Goal: Task Accomplishment & Management: Use online tool/utility

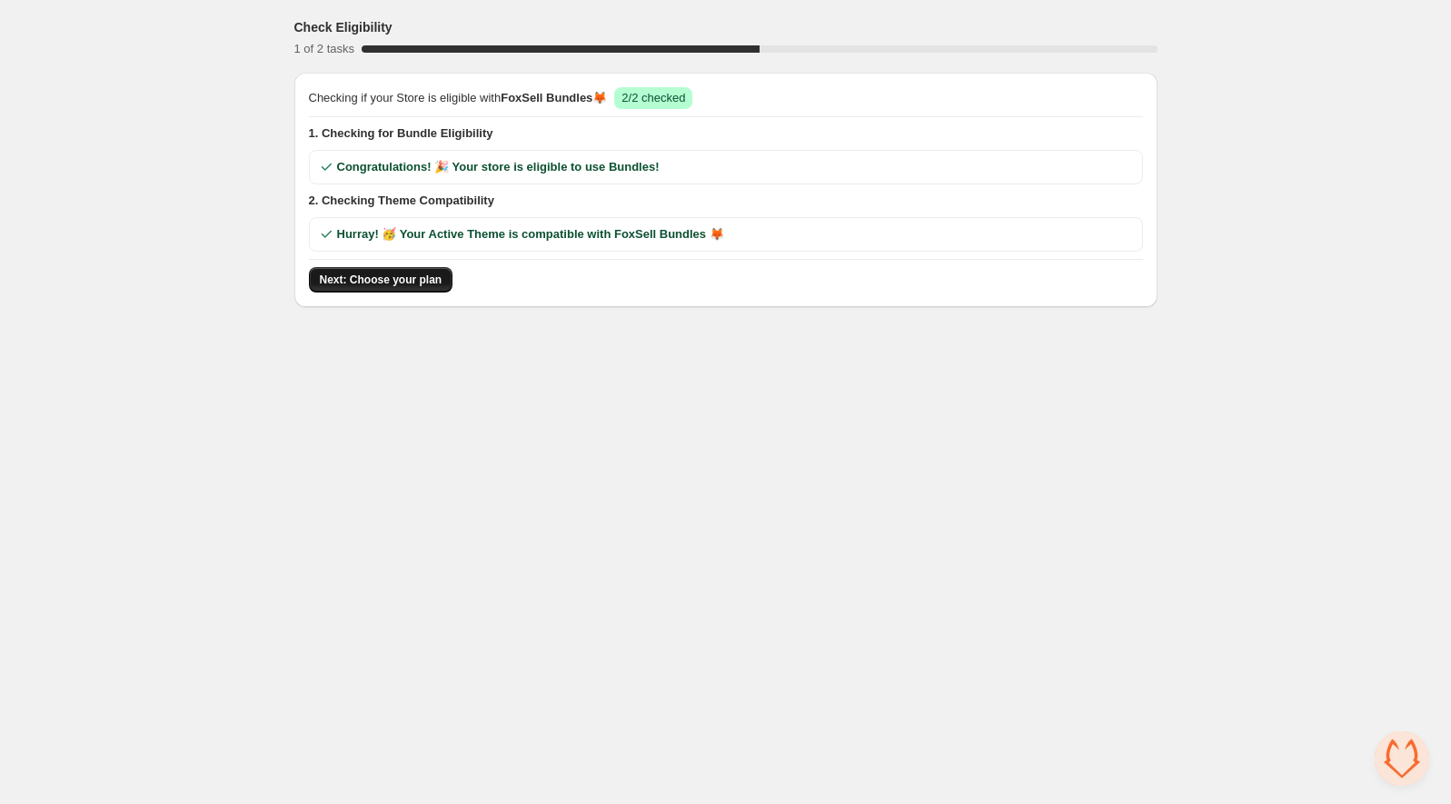
click at [440, 279] on span "Next: Choose your plan" at bounding box center [381, 280] width 123 height 15
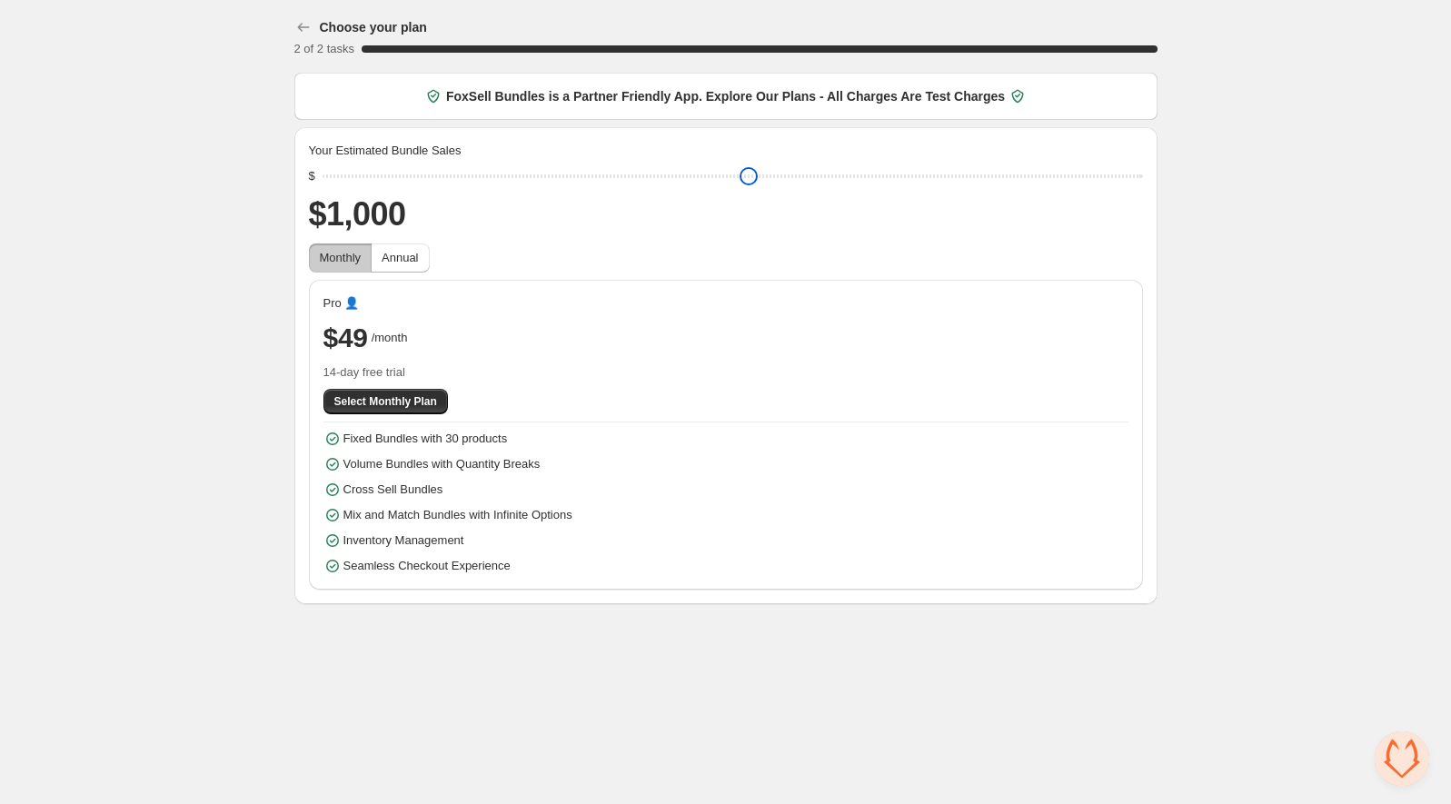
drag, startPoint x: 455, startPoint y: 177, endPoint x: 276, endPoint y: 208, distance: 181.6
type input "****"
click at [322, 189] on input "range" at bounding box center [732, 176] width 820 height 25
click at [398, 256] on span "Annual" at bounding box center [400, 258] width 36 height 14
click at [329, 265] on span "Monthly" at bounding box center [341, 258] width 42 height 18
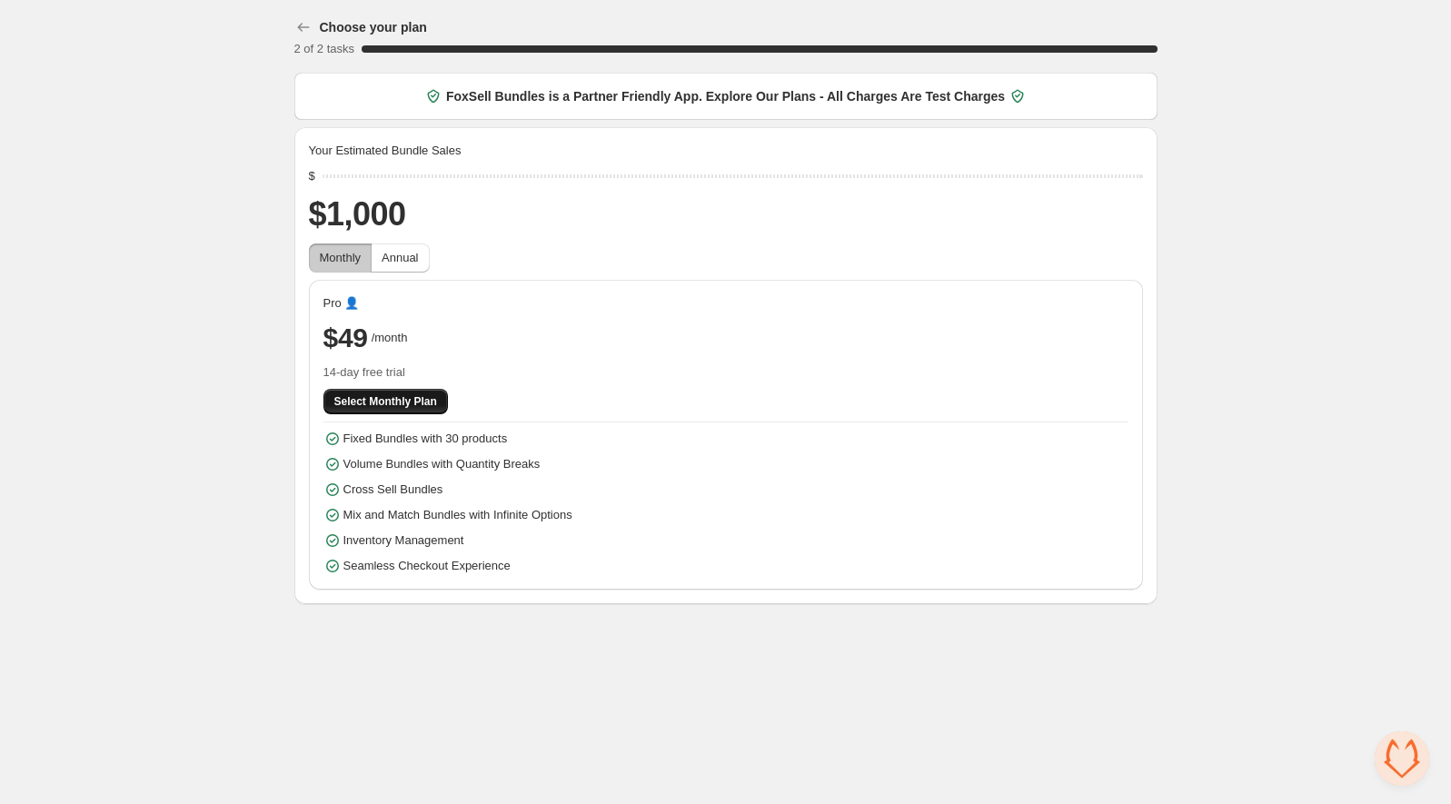
click at [422, 392] on button "Select Monthly Plan" at bounding box center [385, 401] width 124 height 25
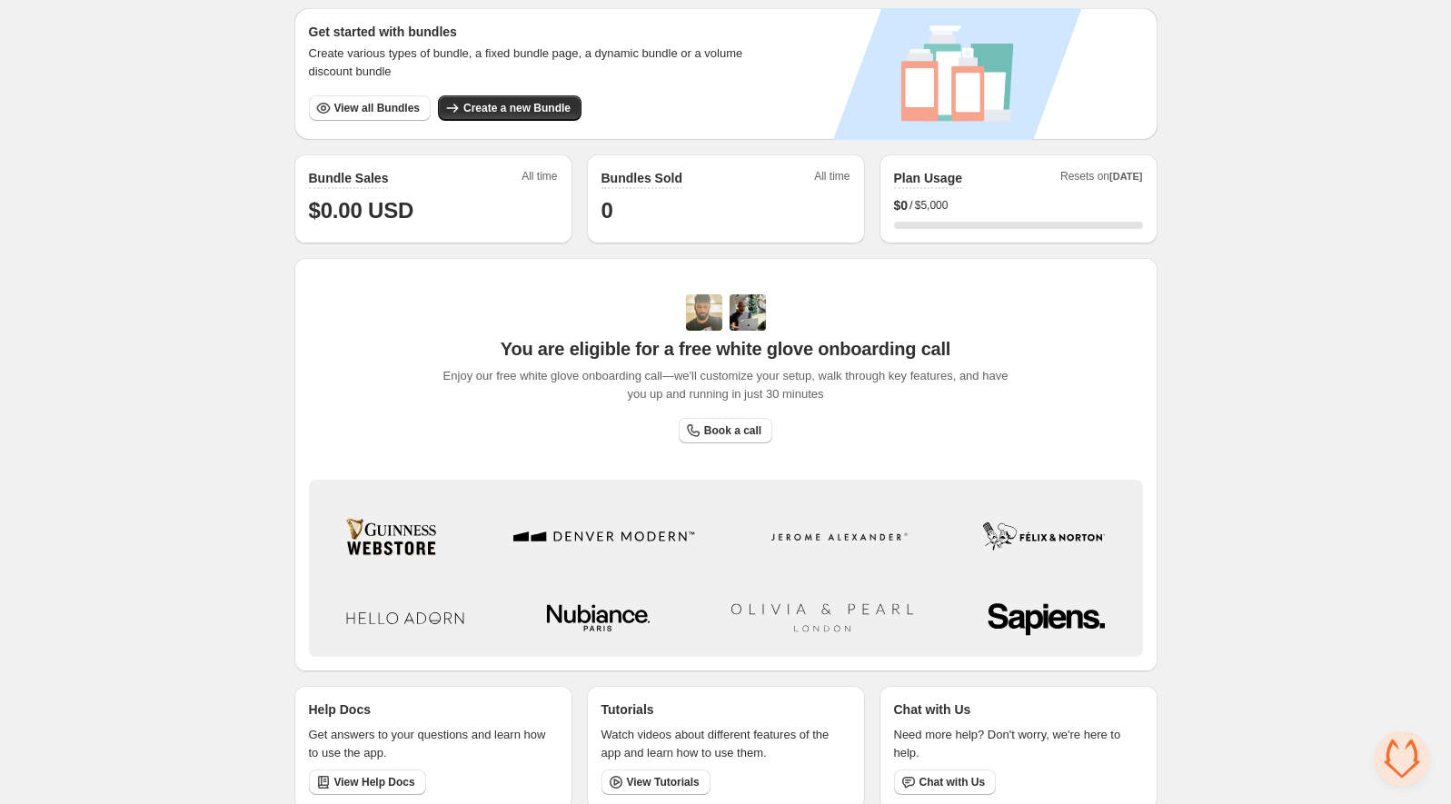
scroll to position [396, 0]
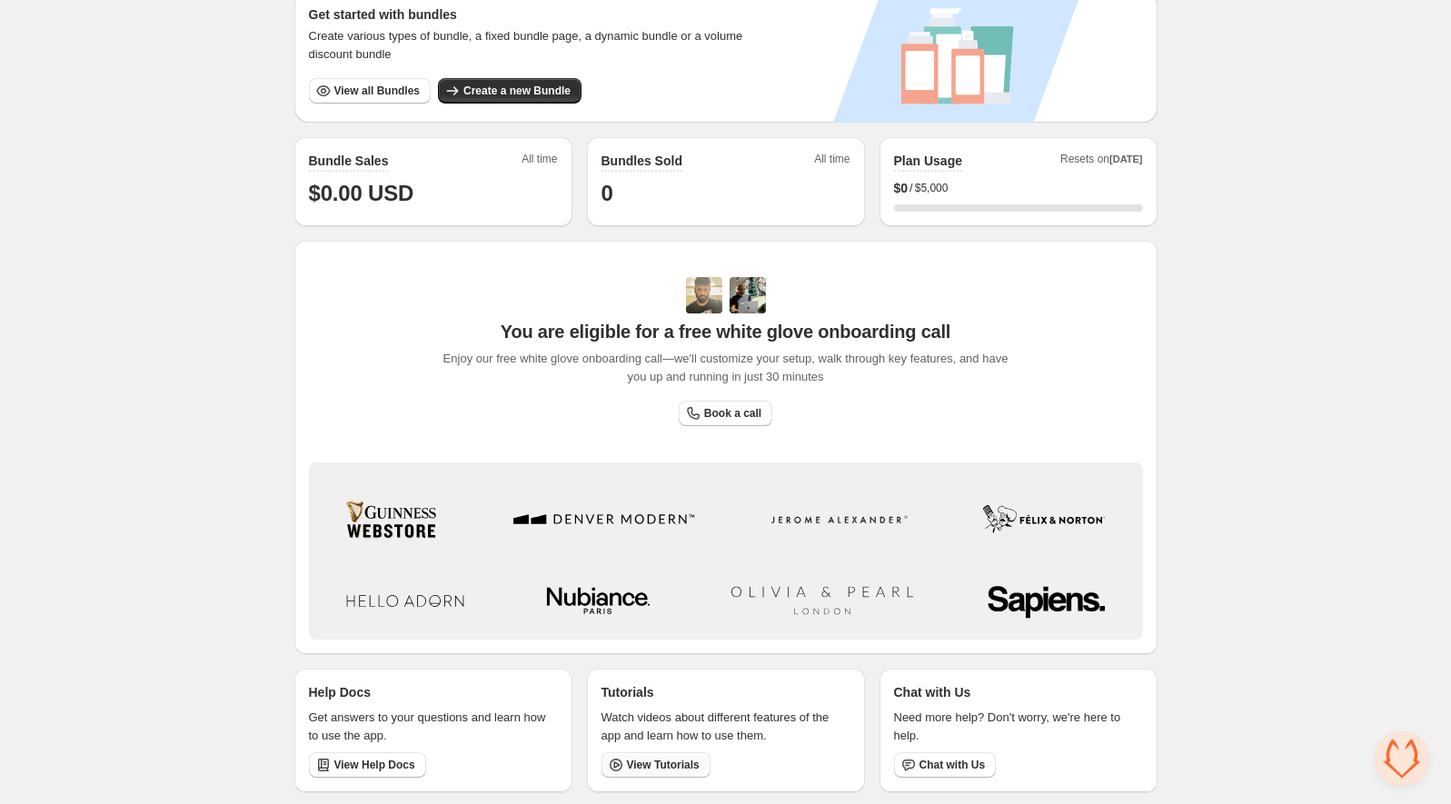
click at [624, 760] on icon at bounding box center [616, 765] width 18 height 18
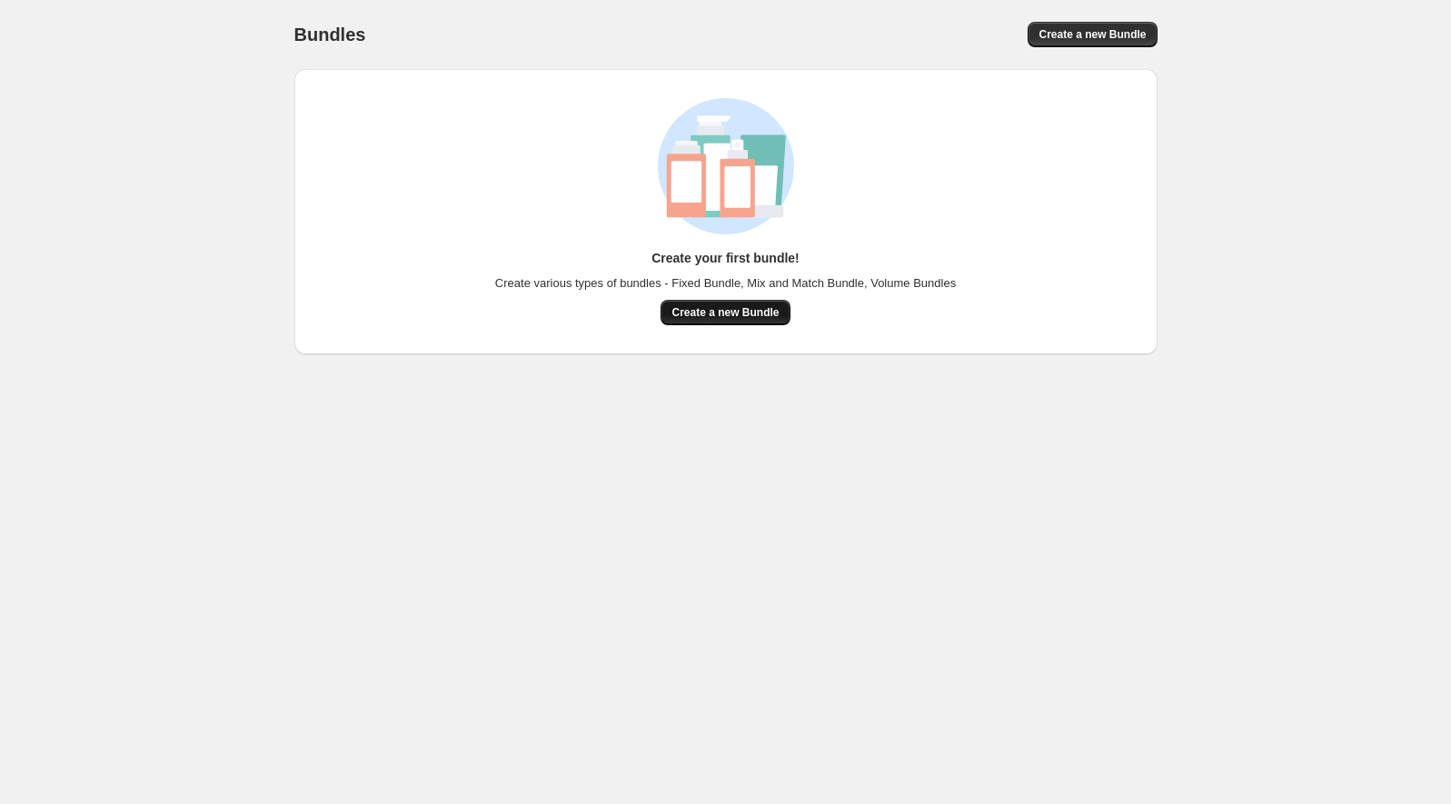
click at [755, 317] on span "Create a new Bundle" at bounding box center [724, 312] width 107 height 15
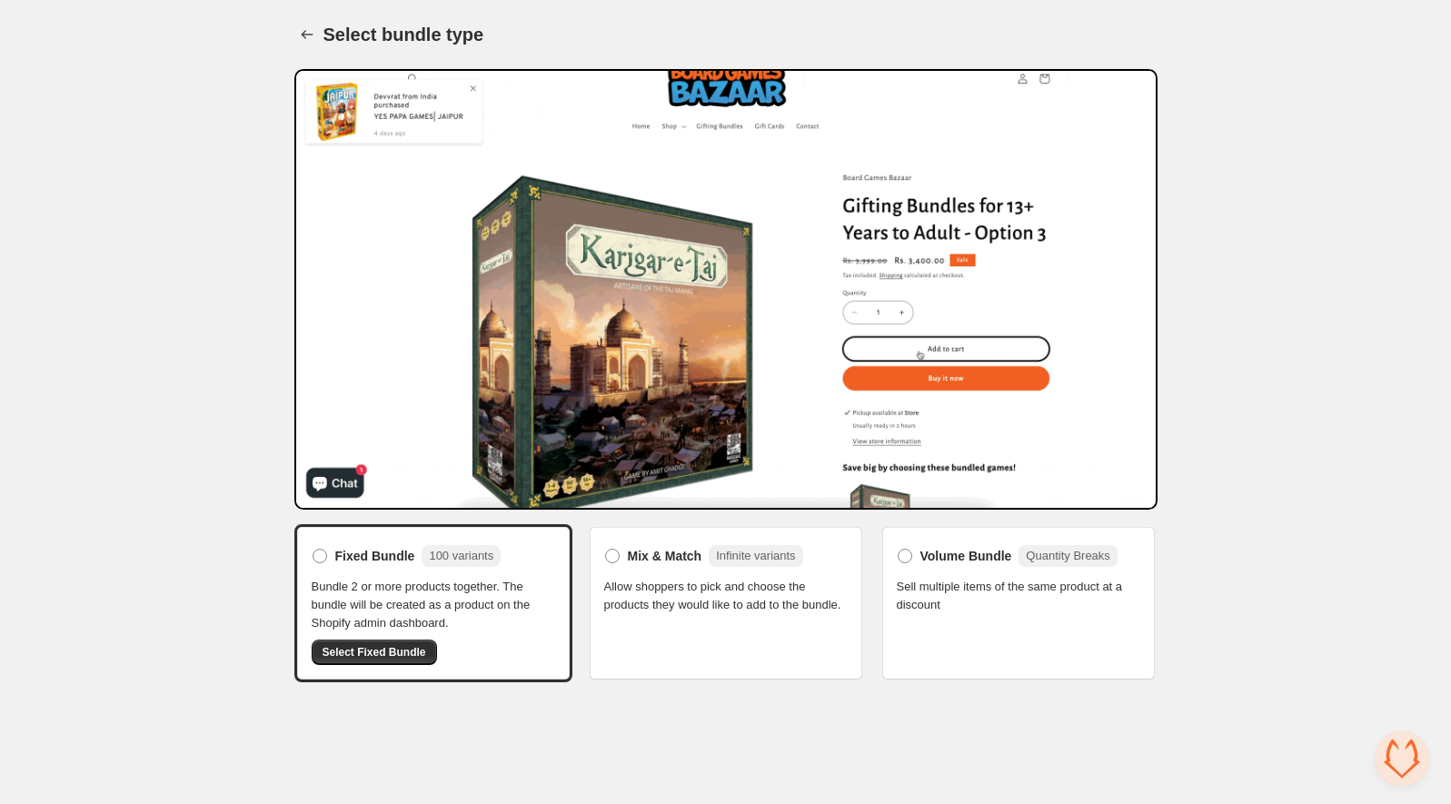
drag, startPoint x: 607, startPoint y: 594, endPoint x: 715, endPoint y: 616, distance: 110.3
click at [715, 614] on span "Allow shoppers to pick and choose the products they would like to add to the bu…" at bounding box center [725, 596] width 243 height 36
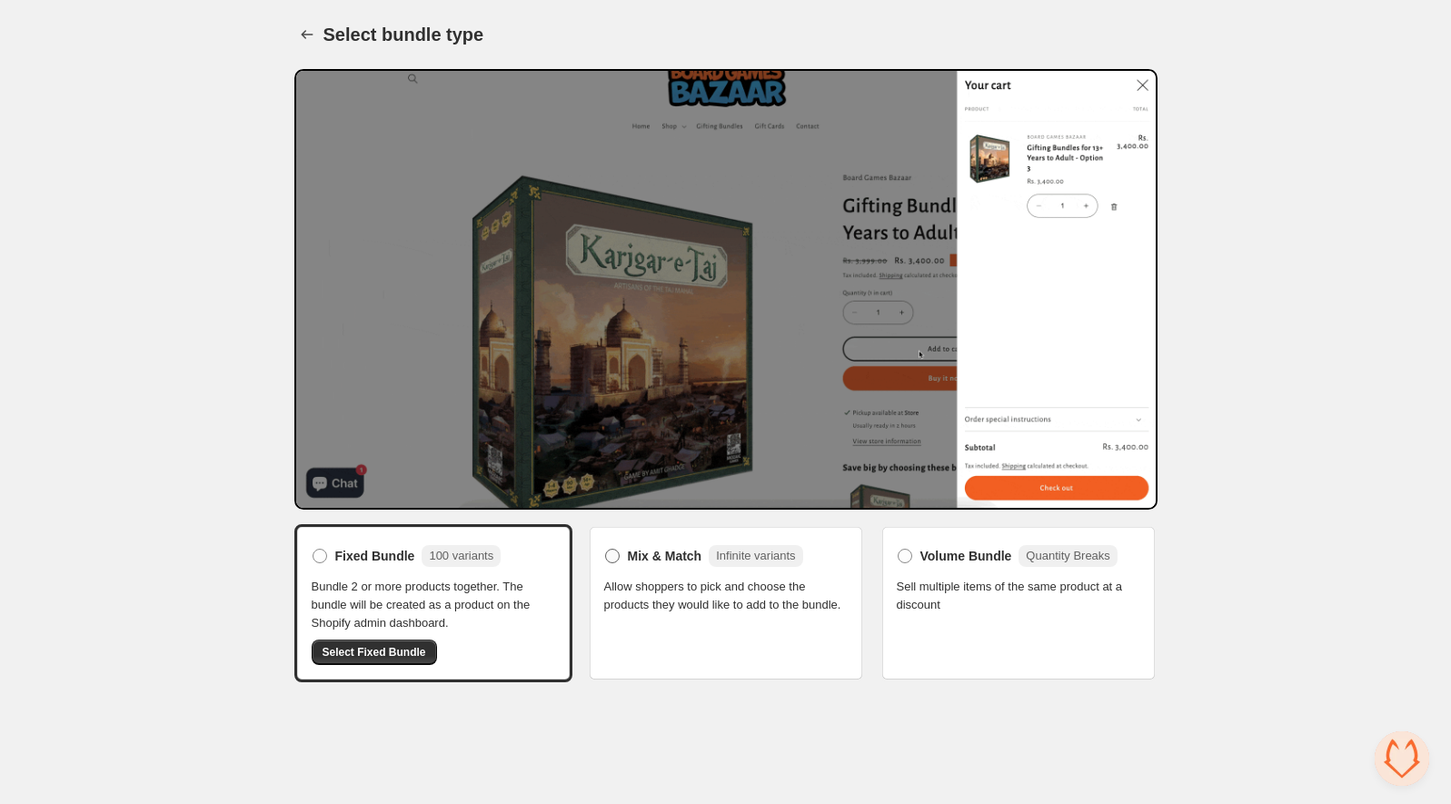
click at [661, 557] on span "Mix & Match" at bounding box center [665, 556] width 74 height 18
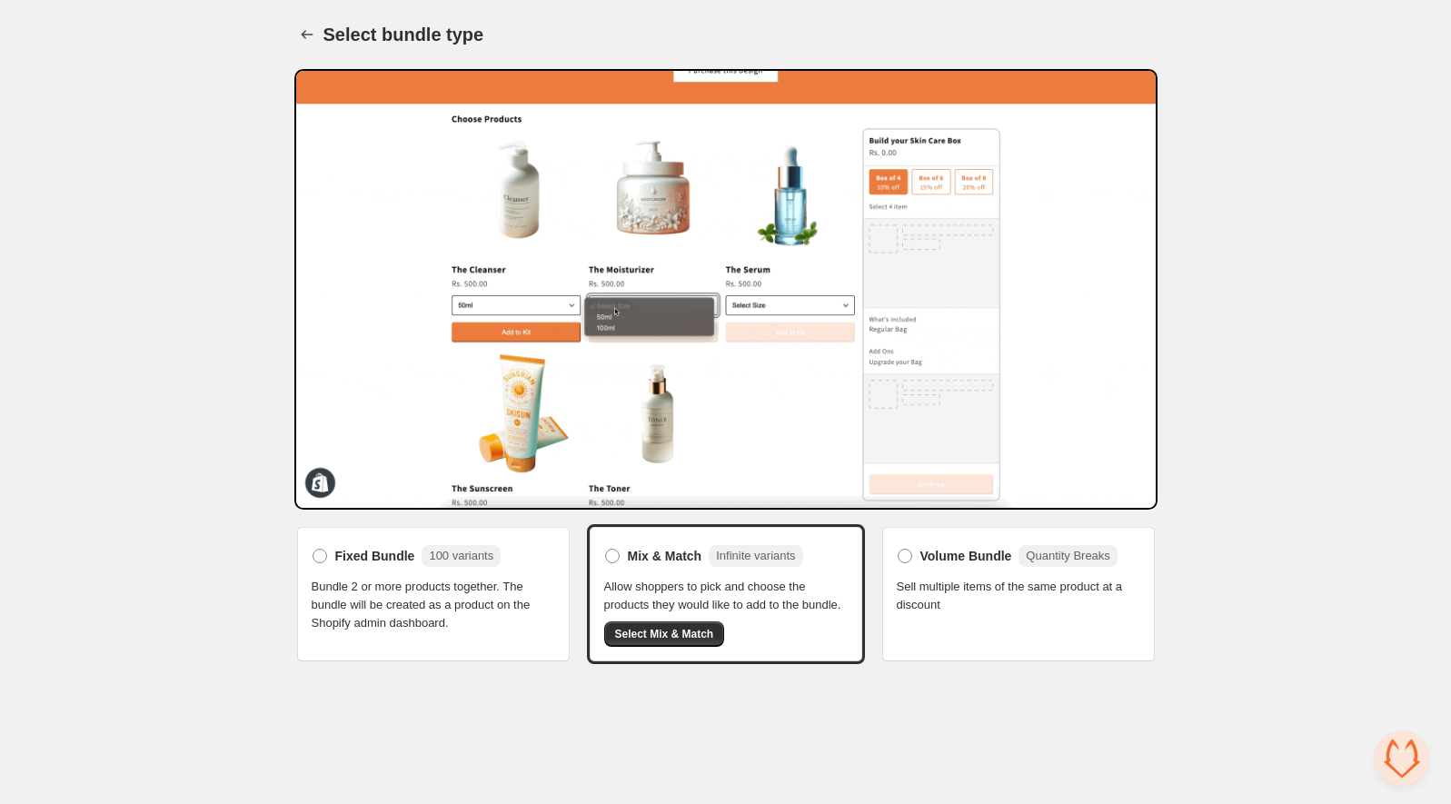
click at [931, 580] on span "Sell multiple items of the same product at a discount" at bounding box center [1018, 596] width 243 height 36
click at [910, 567] on label "Volume Bundle Quantity Breaks" at bounding box center [1007, 555] width 221 height 29
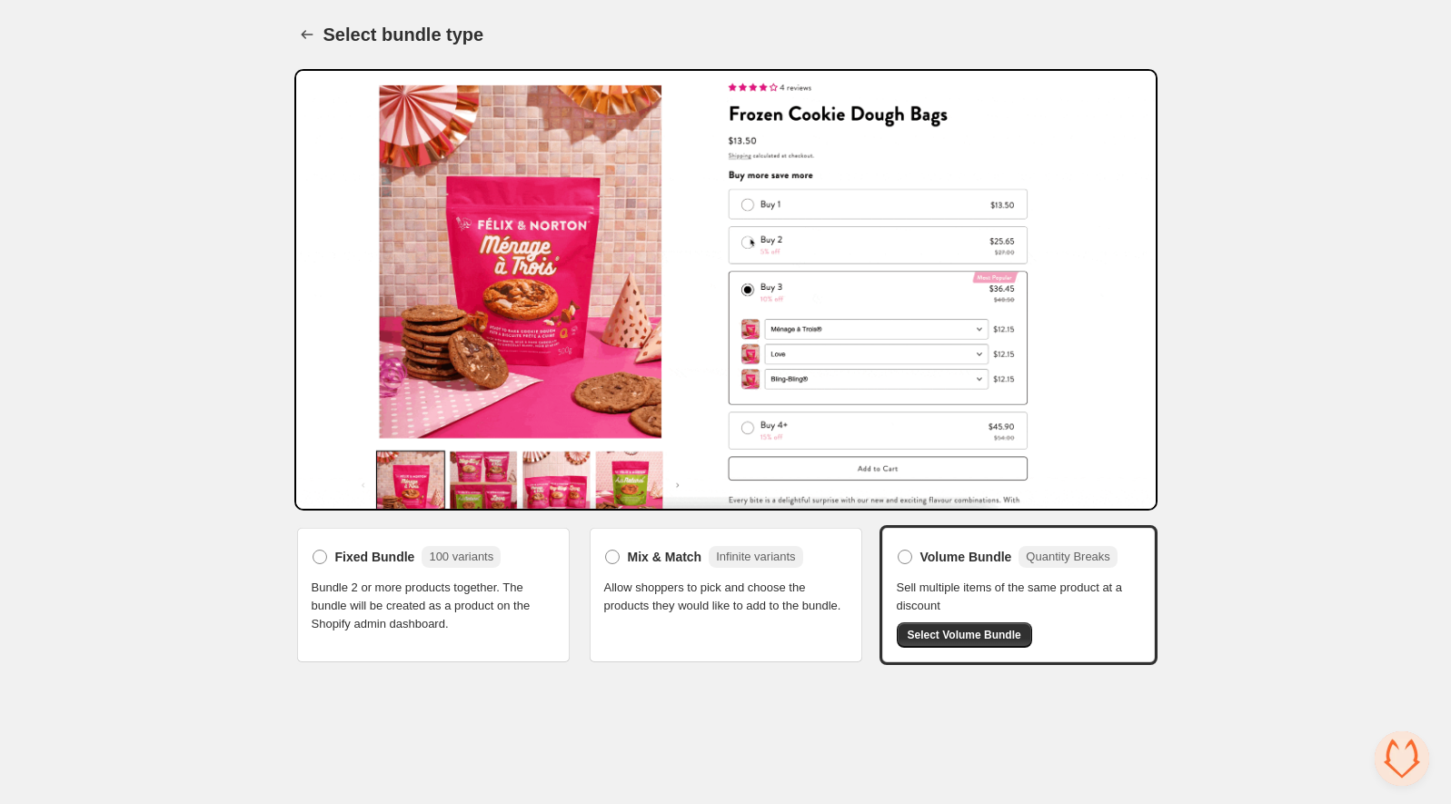
click at [491, 616] on span "Bundle 2 or more products together. The bundle will be created as a product on …" at bounding box center [433, 606] width 243 height 55
click at [365, 560] on span "Fixed Bundle" at bounding box center [375, 557] width 80 height 18
